Goal: Information Seeking & Learning: Learn about a topic

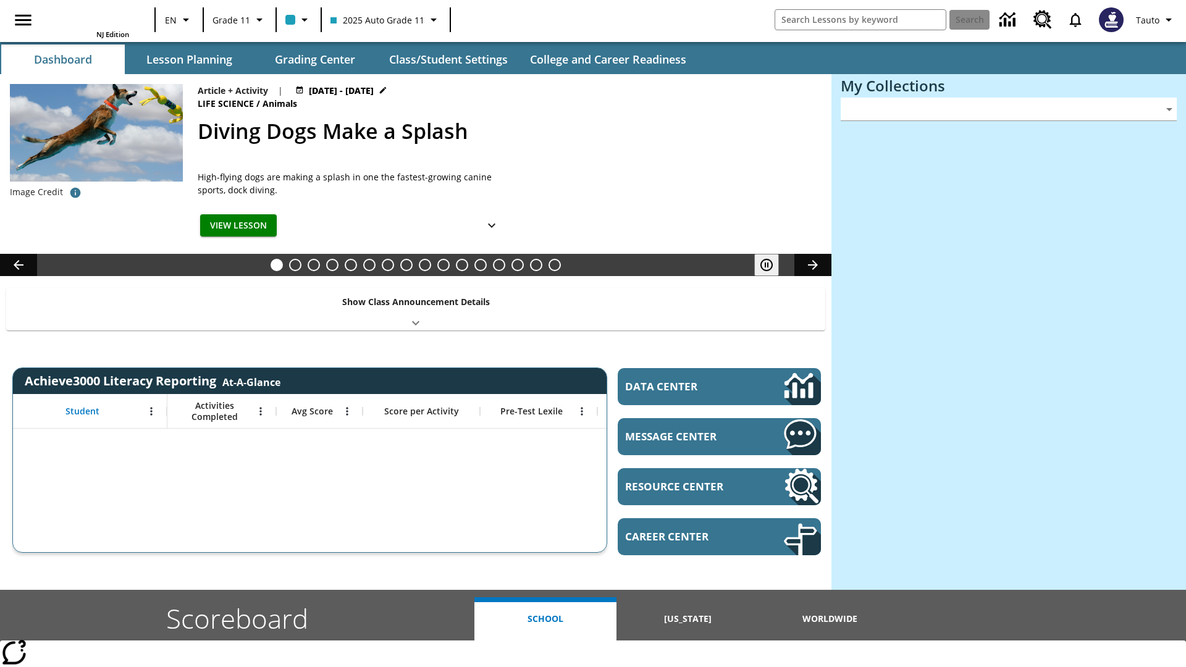
type input "-1"
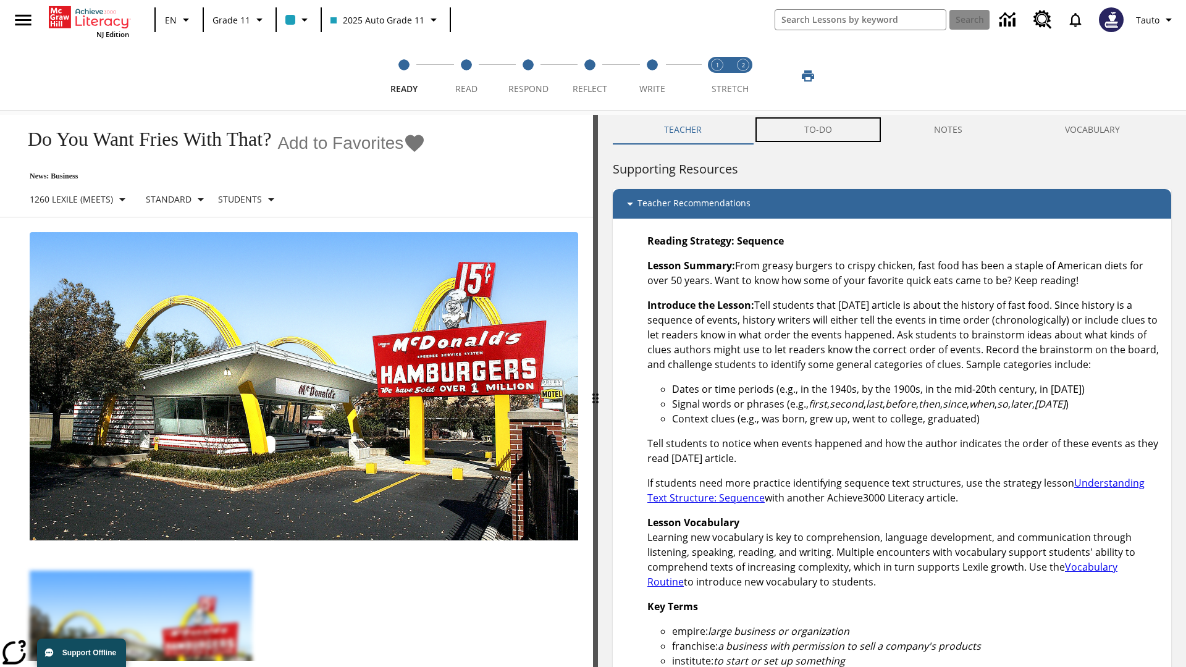
click at [819, 130] on button "TO-DO" at bounding box center [818, 130] width 130 height 30
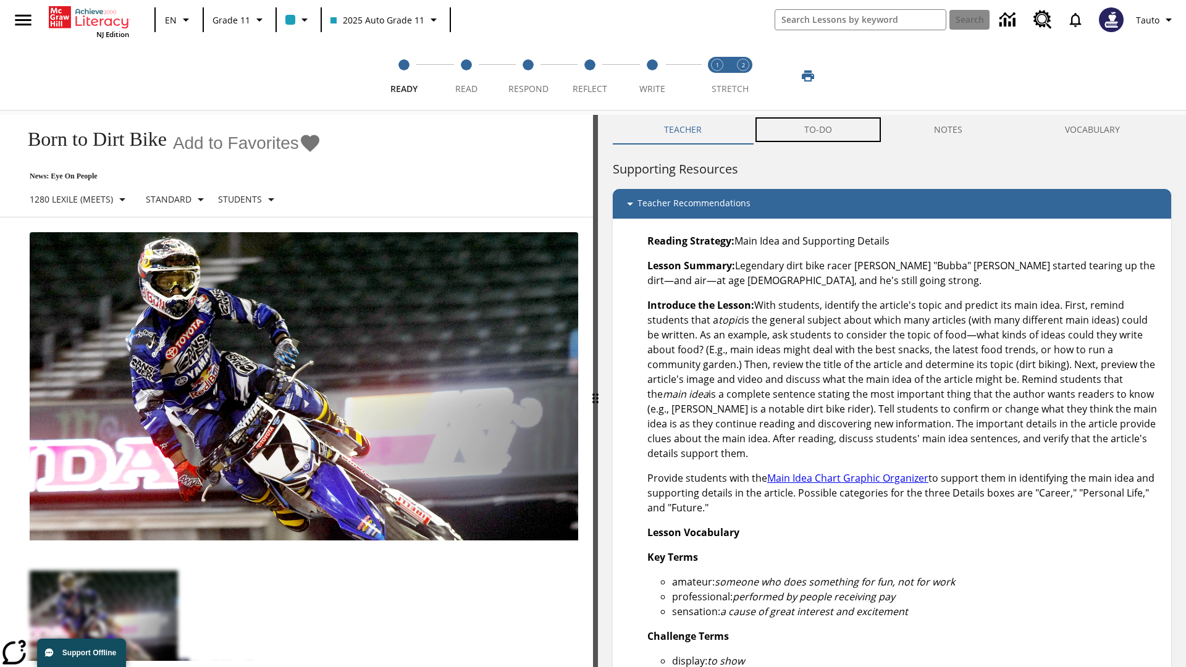
click at [819, 130] on button "TO-DO" at bounding box center [818, 130] width 130 height 30
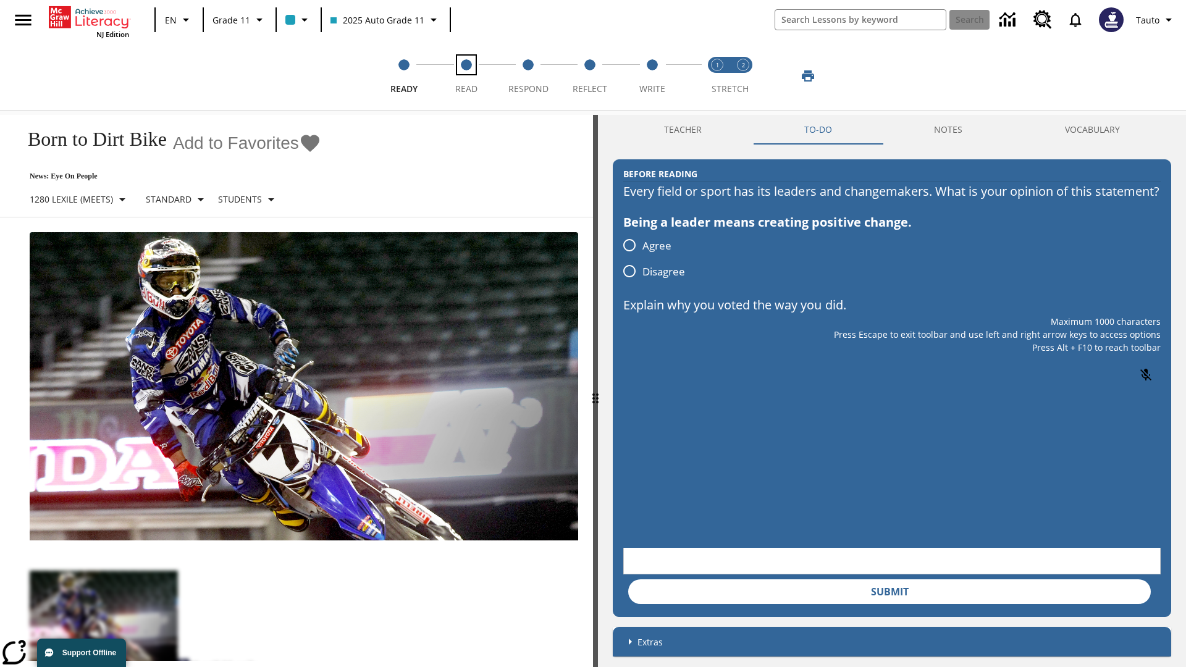
click at [466, 76] on span "Read" at bounding box center [466, 84] width 22 height 22
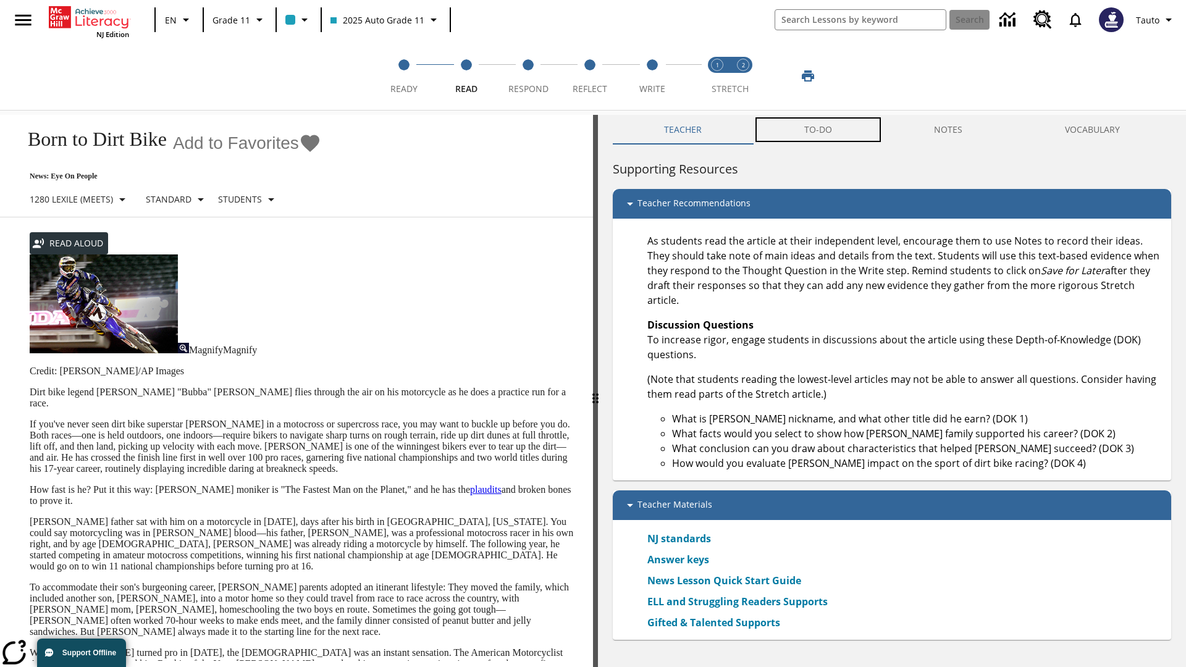
scroll to position [1, 0]
click at [819, 130] on button "TO-DO" at bounding box center [818, 130] width 130 height 30
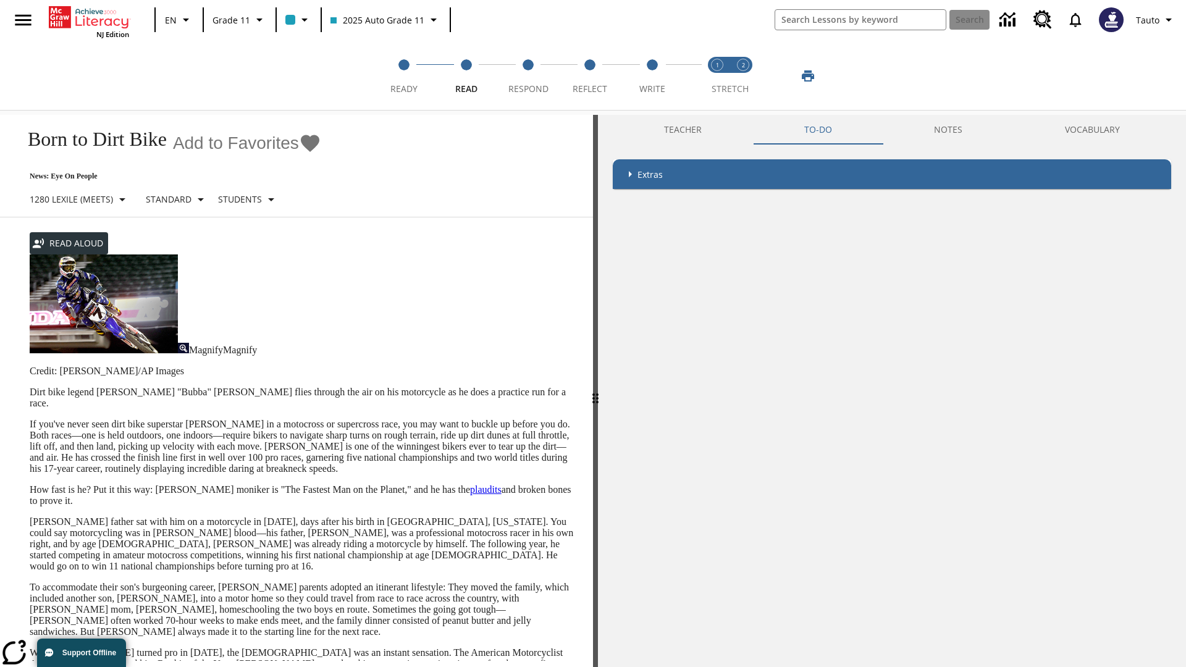
click at [30, 419] on p "If you've never seen dirt bike superstar [PERSON_NAME] in a motocross or superc…" at bounding box center [304, 447] width 549 height 56
click at [0, 0] on div "Screen Masking" at bounding box center [0, 0] width 0 height 0
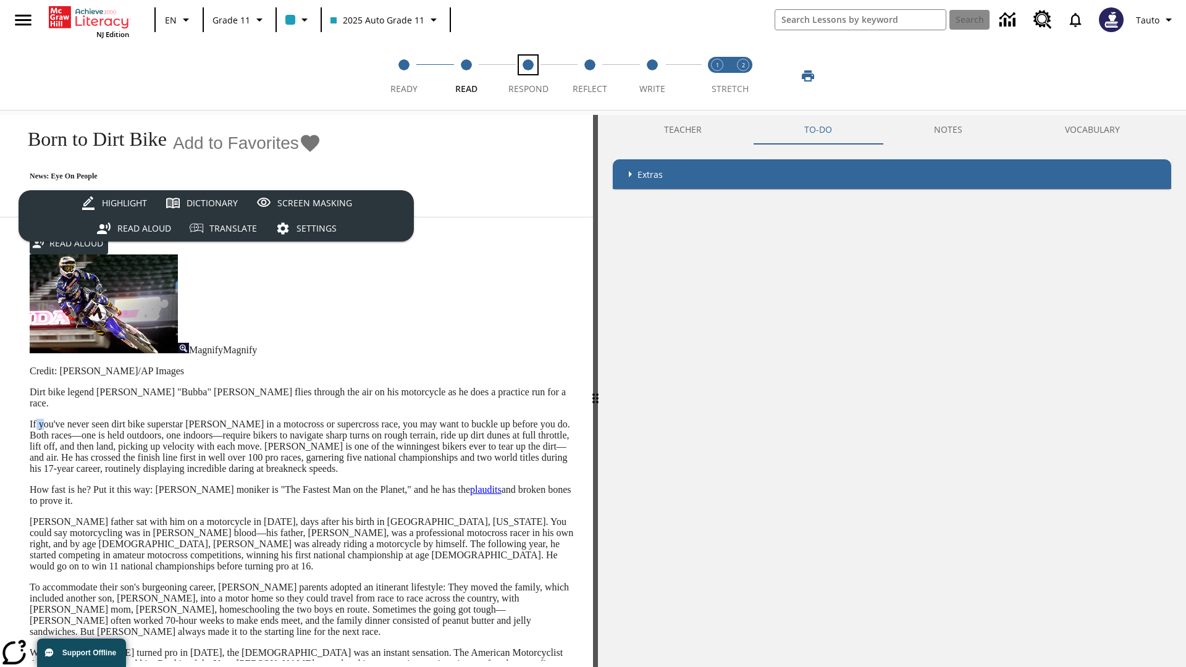
click at [528, 76] on span "Respond" at bounding box center [528, 84] width 40 height 22
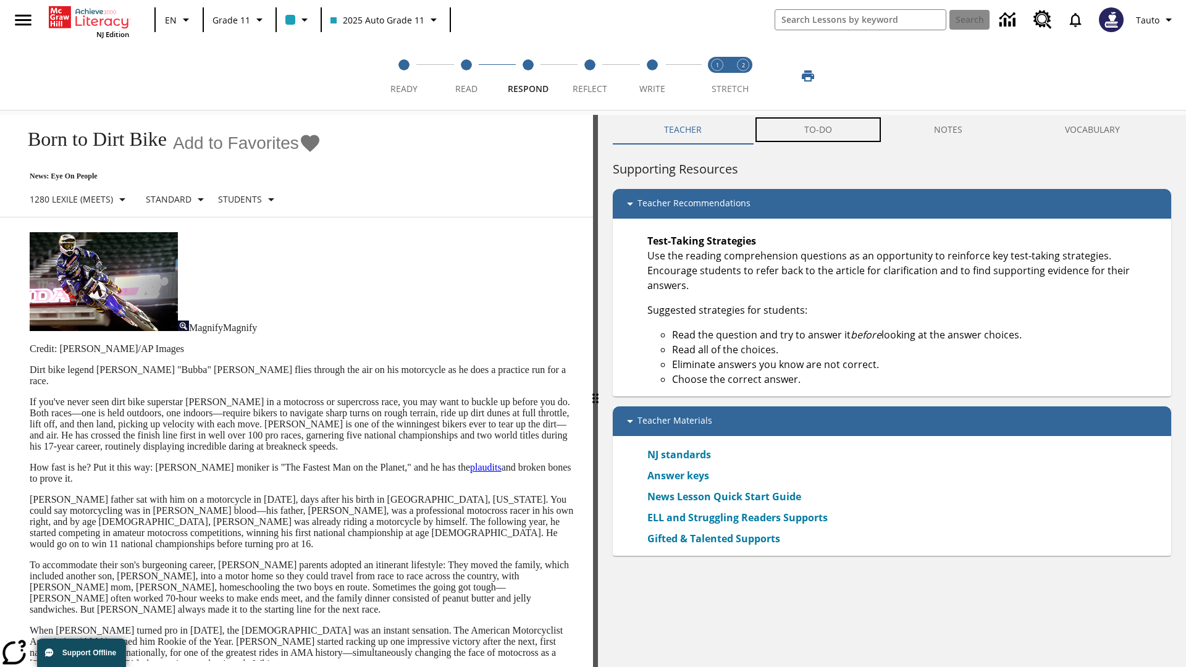
scroll to position [1, 0]
click at [819, 130] on button "TO-DO" at bounding box center [818, 130] width 130 height 30
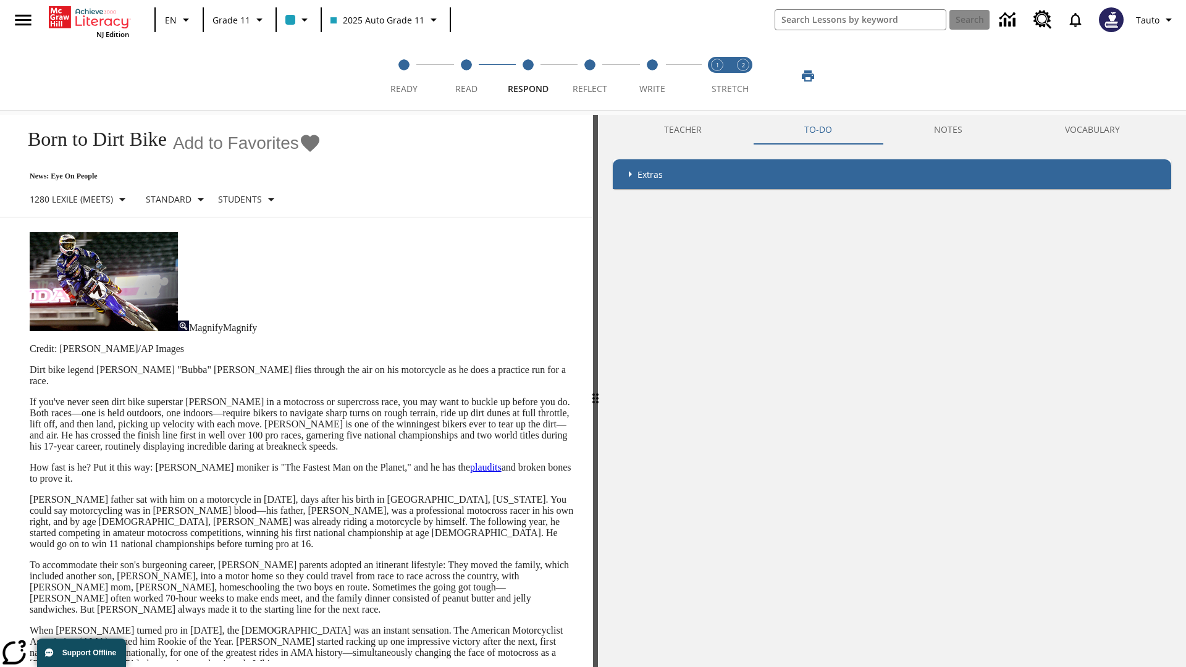
click at [30, 397] on p "If you've never seen dirt bike superstar [PERSON_NAME] in a motocross or superc…" at bounding box center [304, 425] width 549 height 56
click at [590, 76] on span "Reflect" at bounding box center [590, 84] width 35 height 22
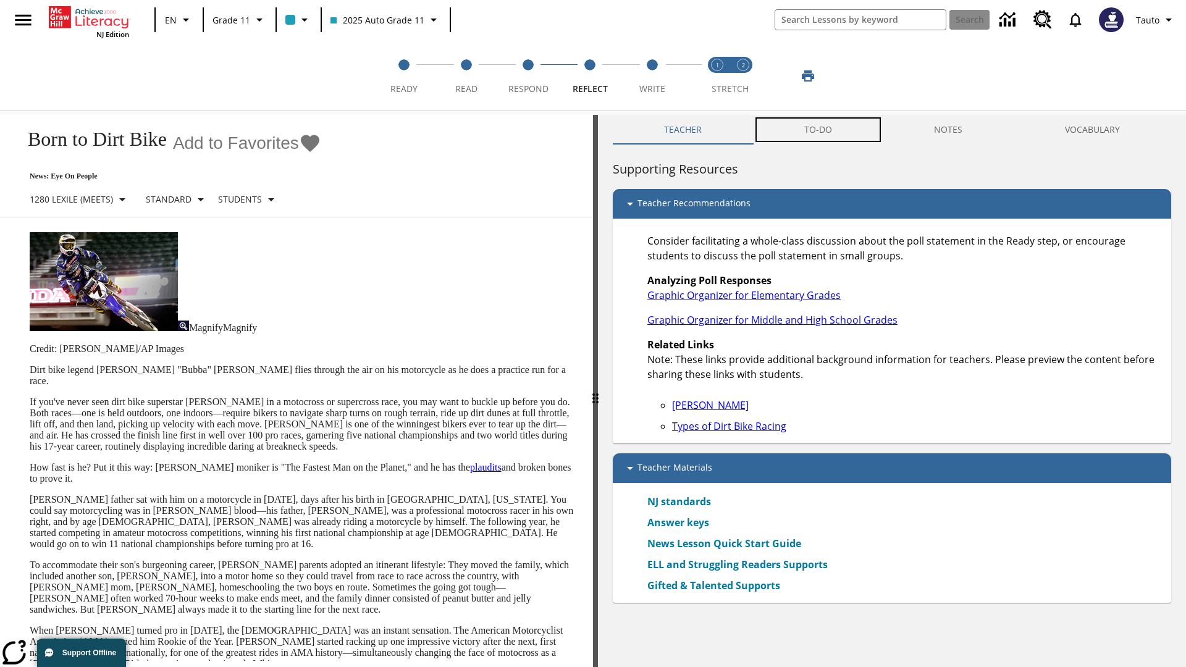
scroll to position [1, 0]
click at [819, 130] on button "TO-DO" at bounding box center [818, 130] width 130 height 30
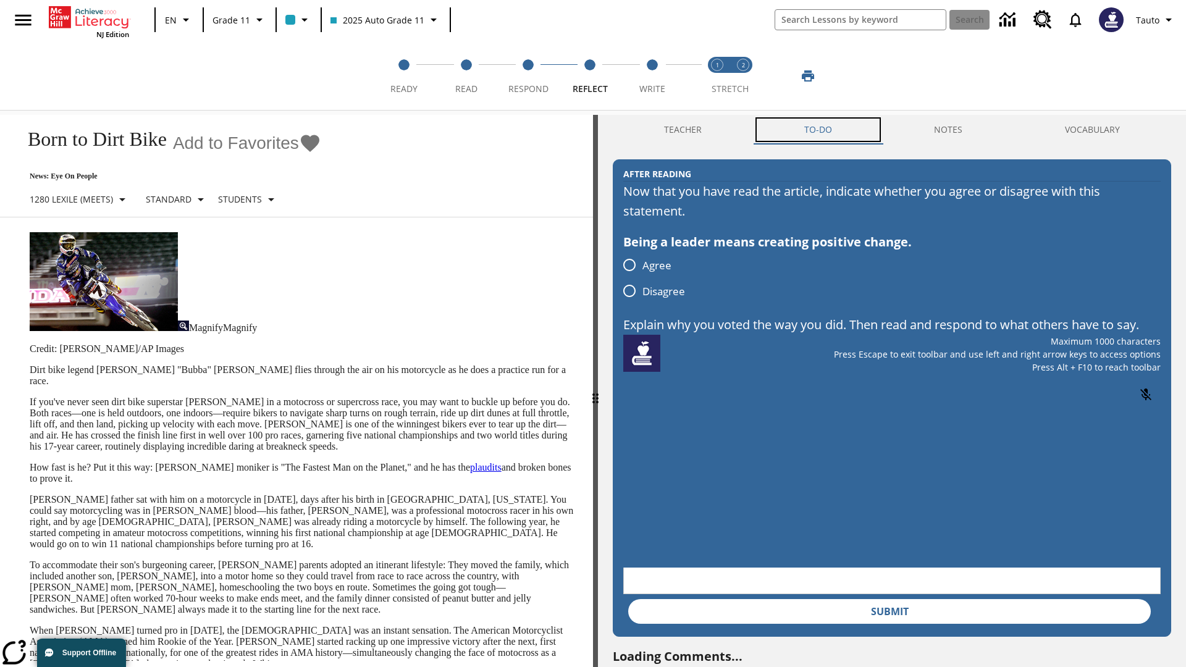
scroll to position [0, 0]
click at [30, 397] on p "If you've never seen dirt bike superstar [PERSON_NAME] in a motocross or superc…" at bounding box center [304, 425] width 549 height 56
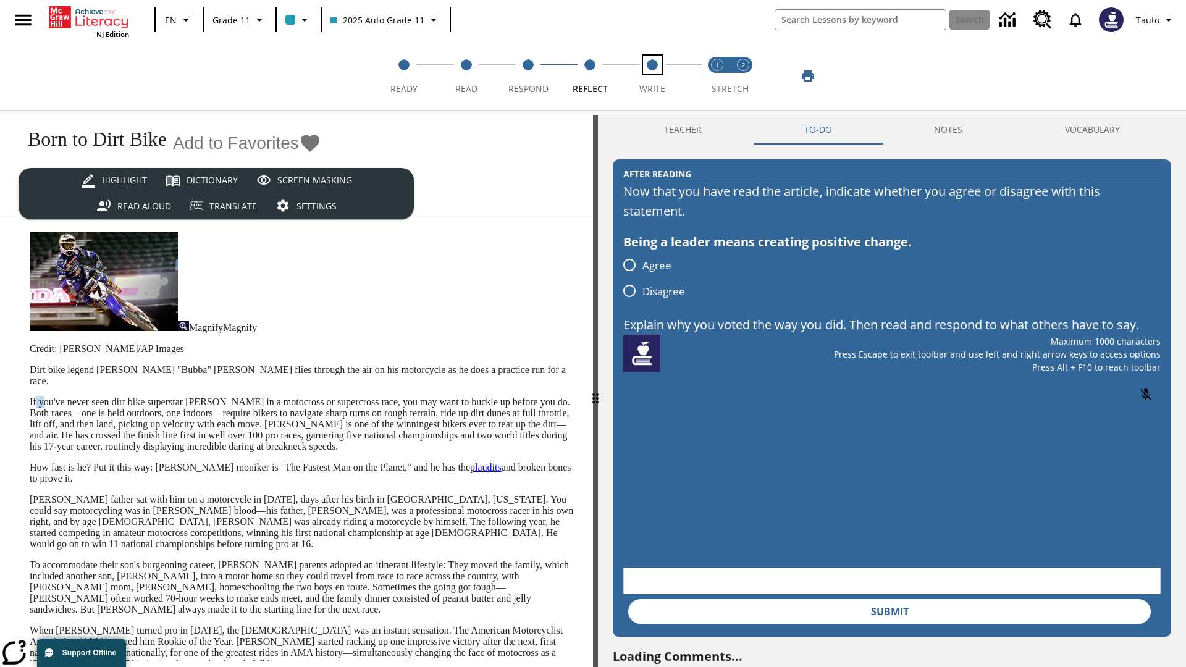
click at [652, 76] on span "Write" at bounding box center [652, 84] width 26 height 22
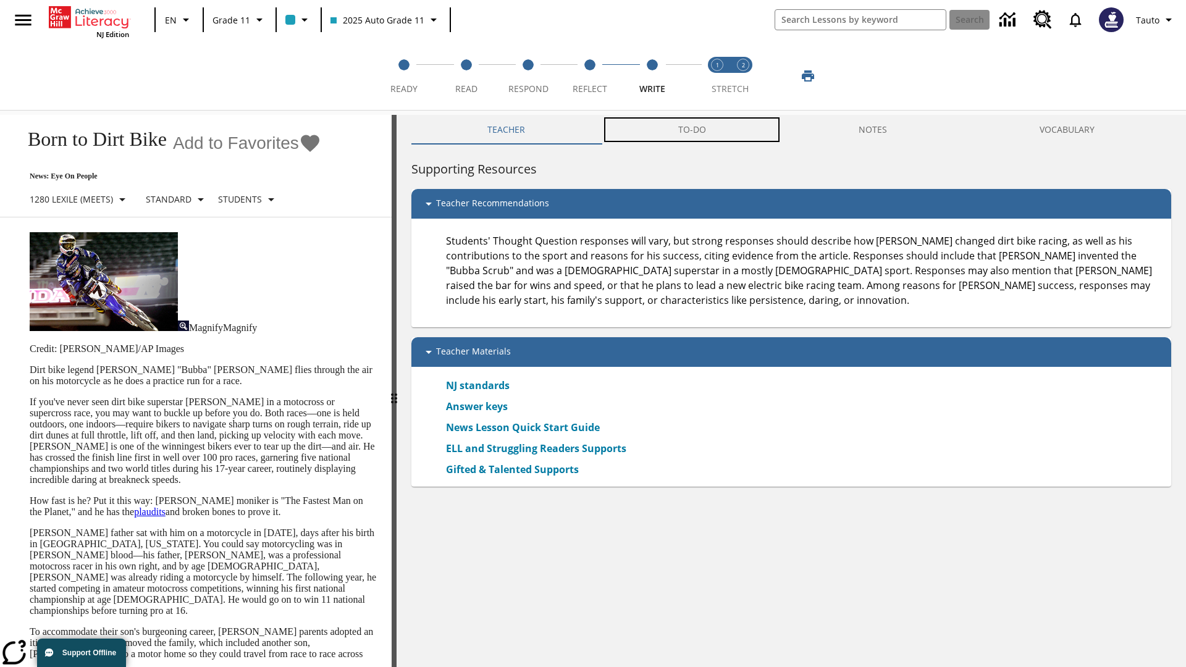
scroll to position [1, 0]
click at [693, 130] on button "TO-DO" at bounding box center [692, 130] width 180 height 30
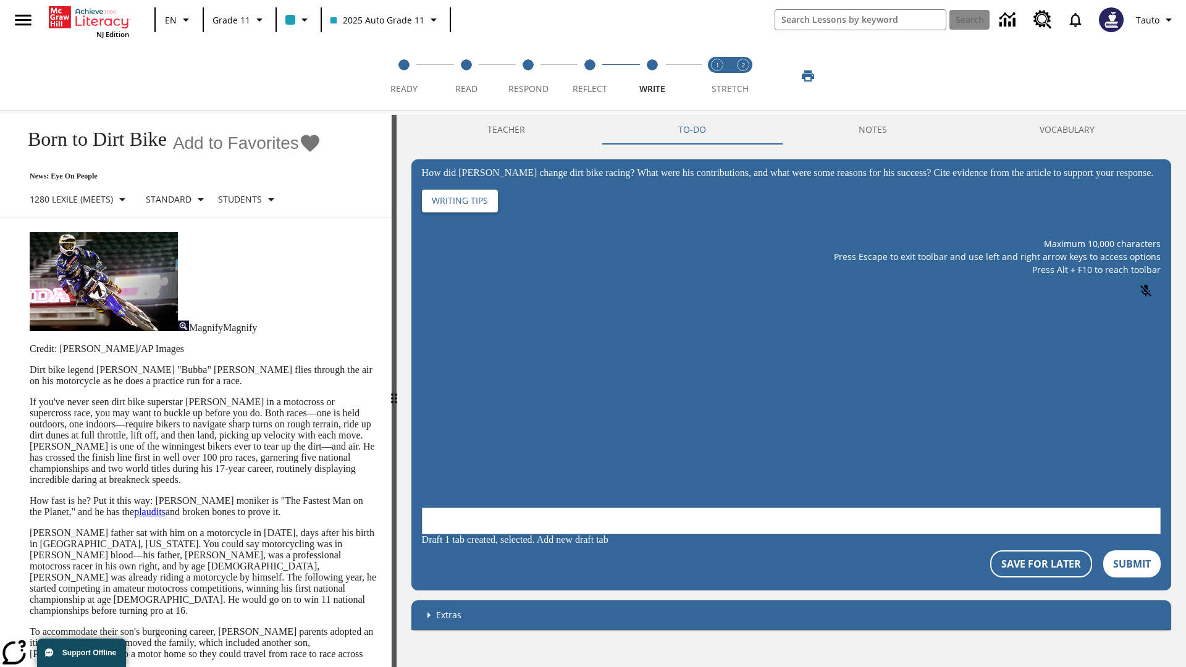
scroll to position [0, 0]
click at [30, 397] on p "If you've never seen dirt bike superstar [PERSON_NAME] in a motocross or superc…" at bounding box center [203, 441] width 347 height 89
click at [717, 76] on span "Stretch Read step 1 of 2" at bounding box center [717, 84] width 16 height 22
